Goal: Check status: Check status

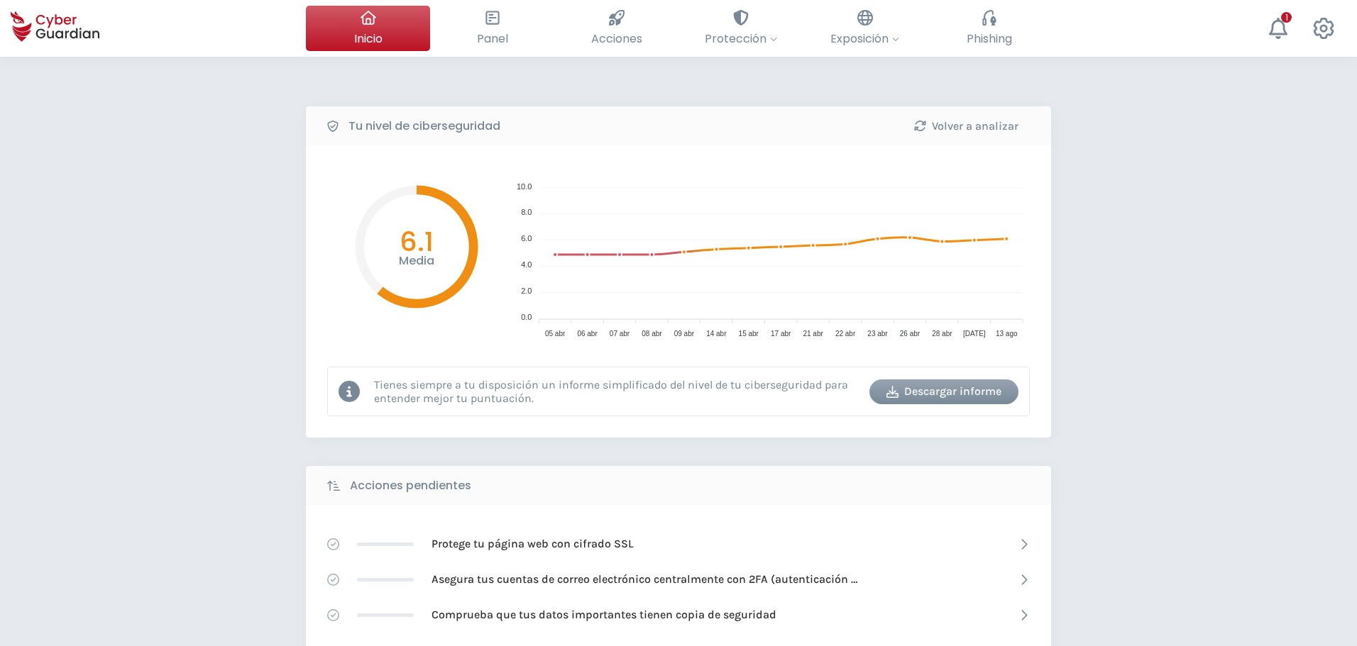
click at [166, 324] on div "Tu nivel de ciberseguridad Volver a analizar Media 6.1 10.0 10.0 8.0 8.0 6.0 6.…" at bounding box center [678, 632] width 1357 height 1150
click at [220, 390] on div "Tu nivel de ciberseguridad Volver a analizar Media 6.1 10.0 10.0 8.0 8.0 6.0 6.…" at bounding box center [678, 632] width 1357 height 1150
click at [172, 586] on div "Tu nivel de ciberseguridad Volver a analizar Media 6.1 10.0 10.0 8.0 8.0 6.0 6.…" at bounding box center [678, 632] width 1357 height 1150
click at [138, 139] on div "Tu nivel de ciberseguridad Volver a analizar Media 6.1 10.0 10.0 8.0 8.0 6.0 6.…" at bounding box center [678, 632] width 1357 height 1150
